Goal: Check status: Check status

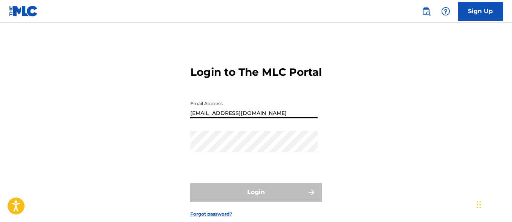
type input "[EMAIL_ADDRESS][DOMAIN_NAME]"
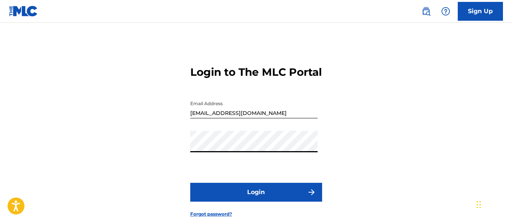
click at [256, 201] on button "Login" at bounding box center [256, 192] width 132 height 19
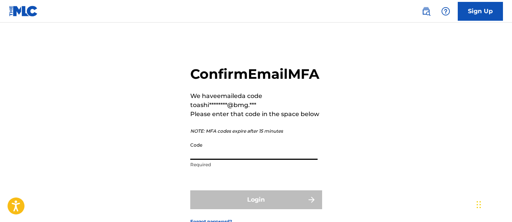
click at [217, 160] on input "Code" at bounding box center [253, 148] width 127 height 21
paste input "928658"
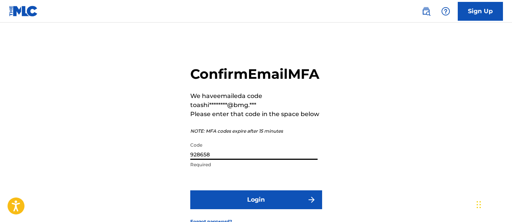
type input "928658"
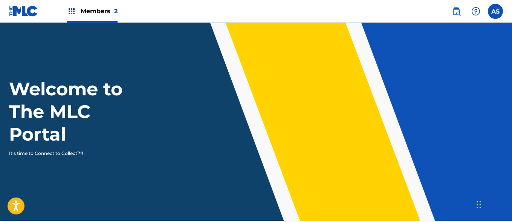
click at [72, 11] on img at bounding box center [71, 11] width 9 height 9
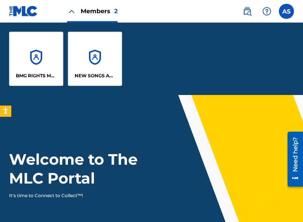
click at [26, 57] on div "BMG RIGHTS MANAGEMENT US, LLC" at bounding box center [36, 59] width 54 height 54
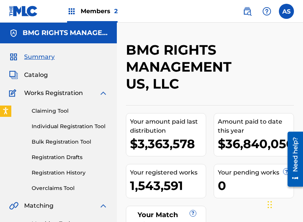
click at [71, 9] on img at bounding box center [71, 11] width 9 height 9
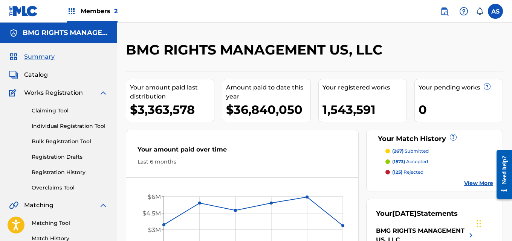
click at [72, 11] on img at bounding box center [71, 11] width 9 height 9
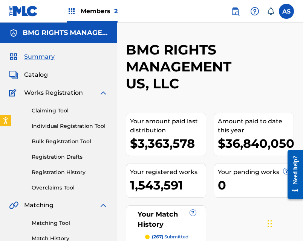
click at [73, 12] on img at bounding box center [71, 11] width 9 height 9
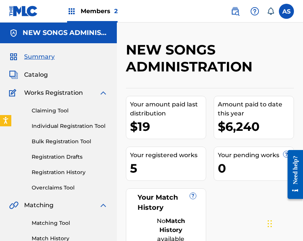
click at [72, 9] on img at bounding box center [71, 11] width 9 height 9
